Goal: Task Accomplishment & Management: Manage account settings

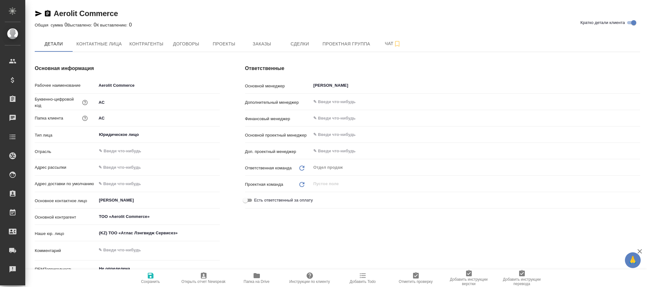
type textarea "x"
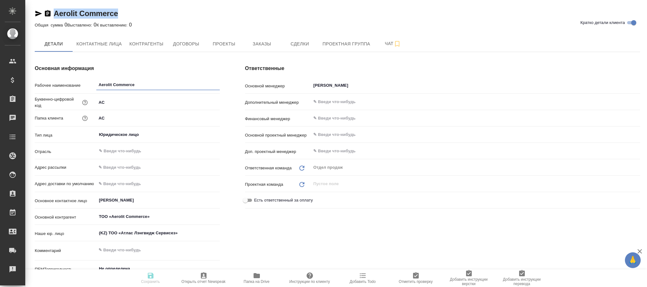
type textarea "x"
drag, startPoint x: 125, startPoint y: 10, endPoint x: 49, endPoint y: 13, distance: 75.8
click at [49, 13] on div "Aerolit Commerce Кратко детали клиента" at bounding box center [337, 14] width 605 height 10
copy link "Aerolit Commerce"
type textarea "x"
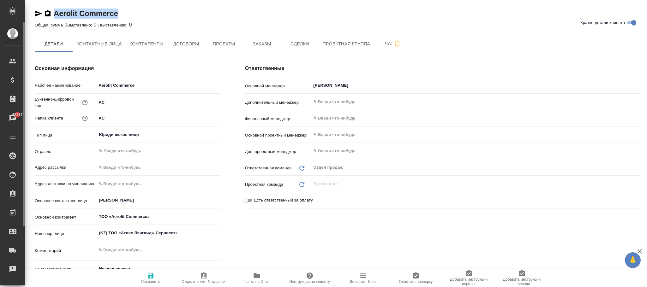
type textarea "x"
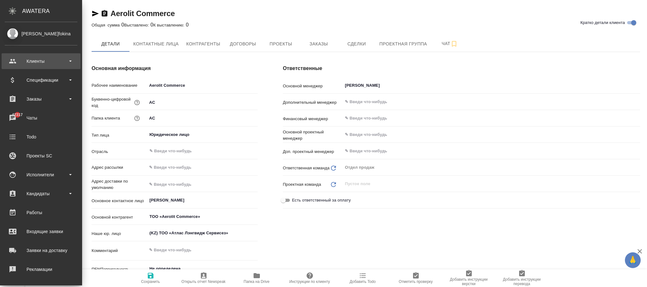
click at [37, 61] on div "Клиенты" at bounding box center [41, 61] width 73 height 9
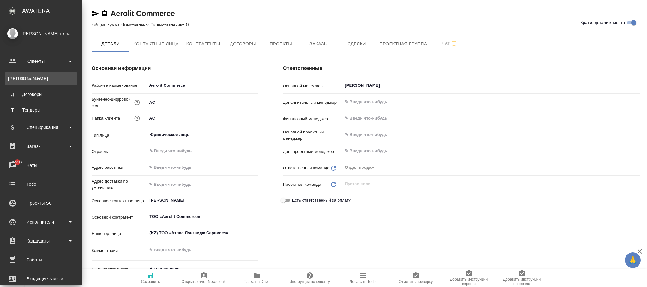
click at [39, 77] on div "Клиенты" at bounding box center [41, 78] width 66 height 6
type textarea "x"
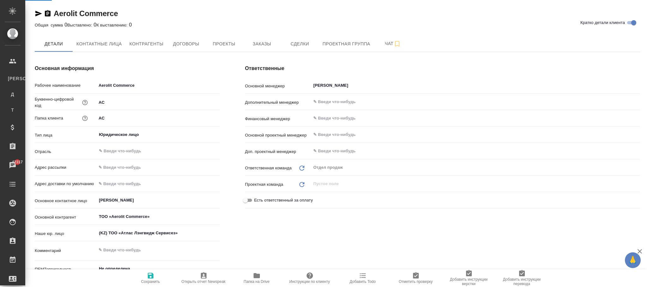
type textarea "x"
select select "RU"
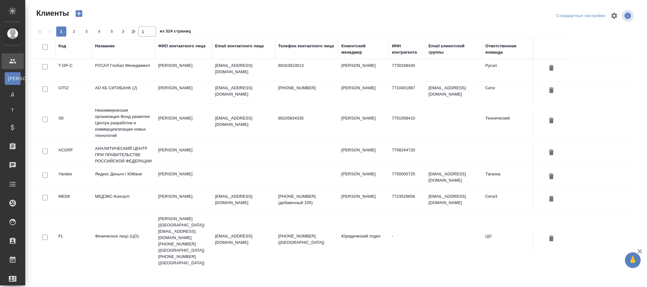
click at [104, 45] on div "Название" at bounding box center [105, 46] width 20 height 6
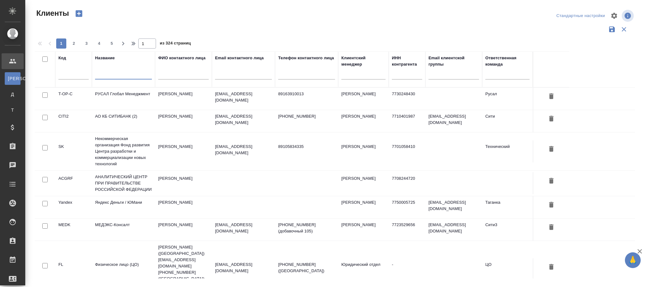
click at [112, 76] on input "text" at bounding box center [123, 76] width 57 height 8
paste input "Aerolit Commerce"
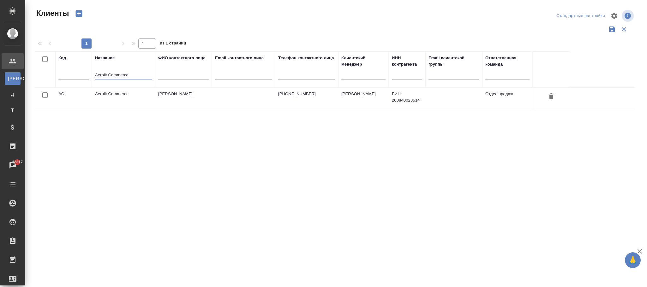
type input "Aerolit Commerce"
click at [338, 97] on td "[PERSON_NAME]" at bounding box center [363, 99] width 51 height 22
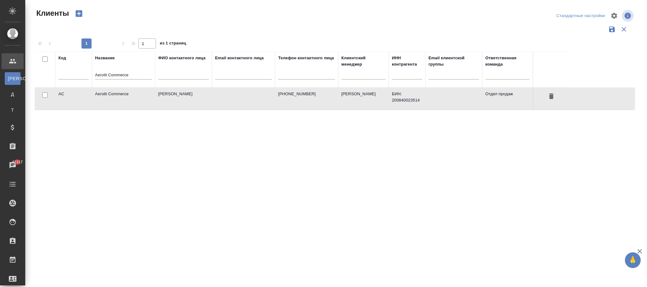
click at [338, 97] on td "[PERSON_NAME]" at bounding box center [363, 99] width 51 height 22
click at [549, 98] on icon "button" at bounding box center [551, 96] width 8 height 8
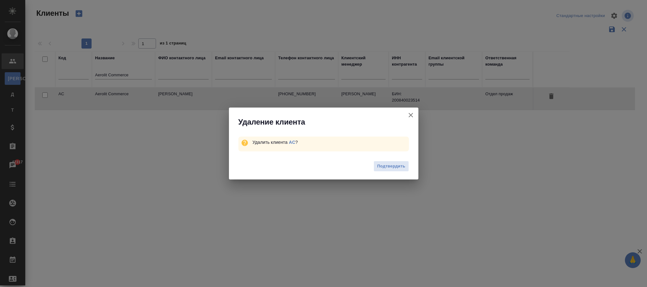
click at [384, 167] on span "Подтвердить" at bounding box center [391, 166] width 28 height 7
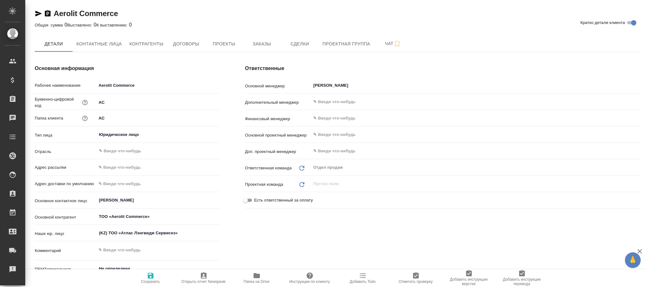
type textarea "x"
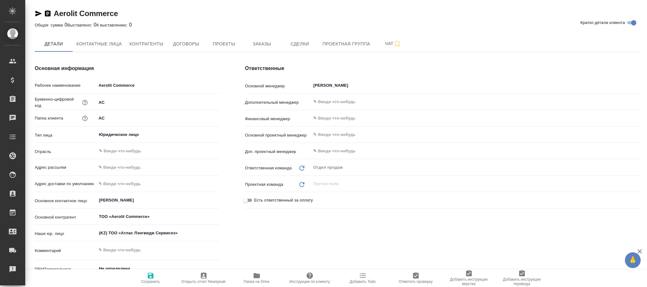
type textarea "x"
